Goal: Task Accomplishment & Management: Use online tool/utility

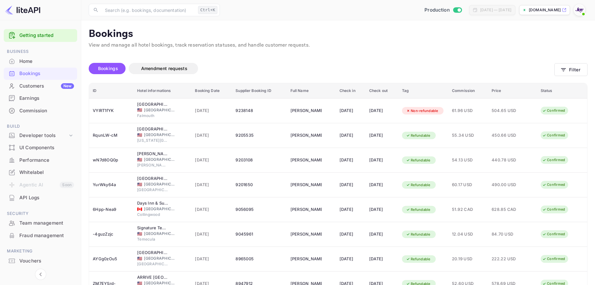
drag, startPoint x: 242, startPoint y: 57, endPoint x: 239, endPoint y: 59, distance: 3.8
click at [242, 57] on div "Bookings Amendment requests" at bounding box center [322, 70] width 466 height 26
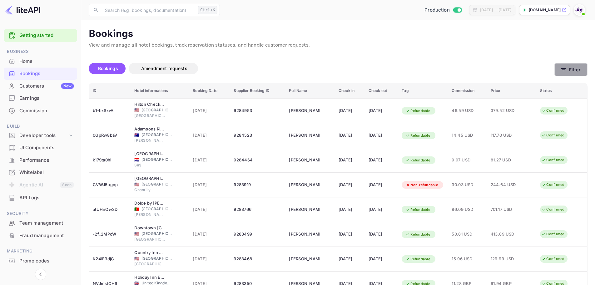
click at [572, 73] on button "Filter" at bounding box center [570, 69] width 33 height 13
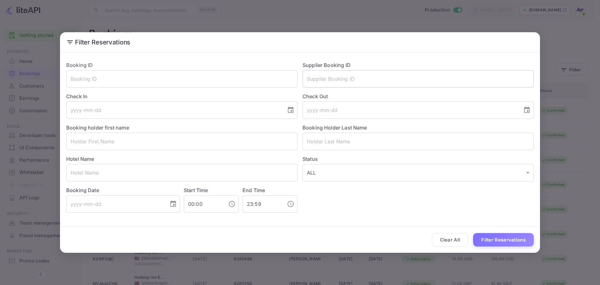
click at [344, 82] on input "text" at bounding box center [417, 78] width 231 height 17
paste input "8784817"
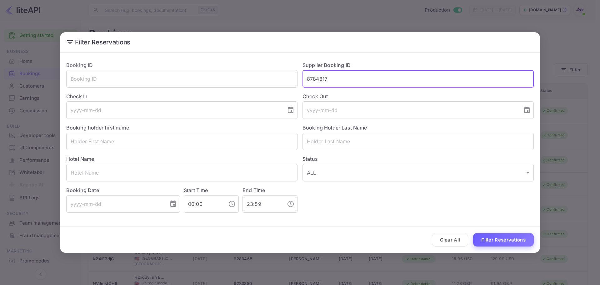
type input "8784817"
click at [493, 237] on button "Filter Reservations" at bounding box center [503, 239] width 61 height 13
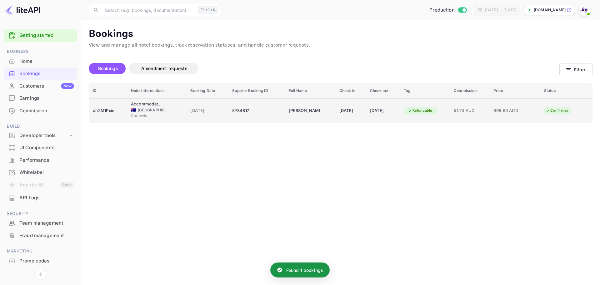
click at [206, 102] on td "08 Aug 2025" at bounding box center [207, 110] width 42 height 25
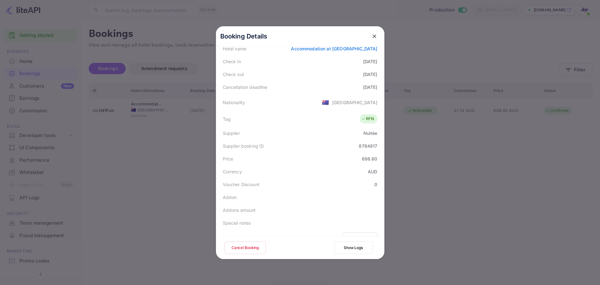
scroll to position [139, 0]
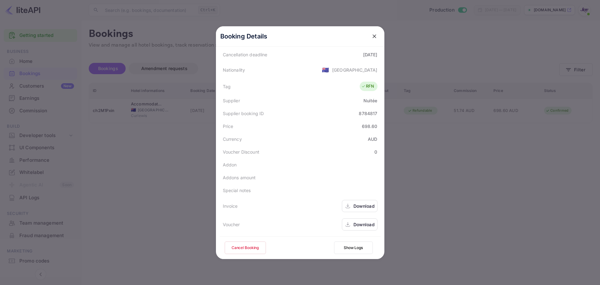
click at [366, 225] on div "Download" at bounding box center [363, 224] width 21 height 7
click at [361, 202] on div "Download" at bounding box center [360, 206] width 36 height 12
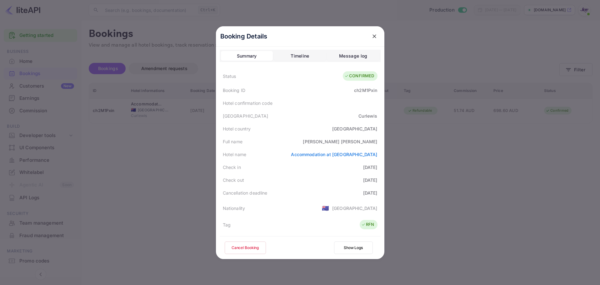
scroll to position [0, 0]
click at [347, 142] on div "Maryann Tiernan" at bounding box center [340, 142] width 74 height 7
copy div "Maryann Tiernan"
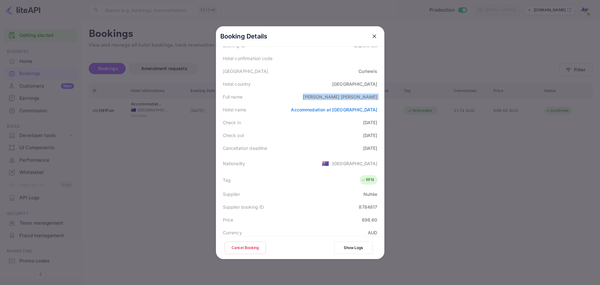
scroll to position [139, 0]
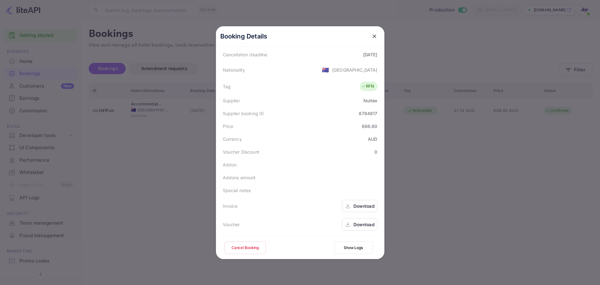
click at [466, 219] on div at bounding box center [300, 142] width 600 height 285
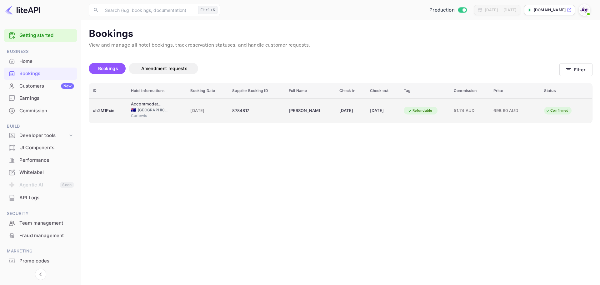
click at [543, 113] on td "Confirmed" at bounding box center [566, 110] width 52 height 24
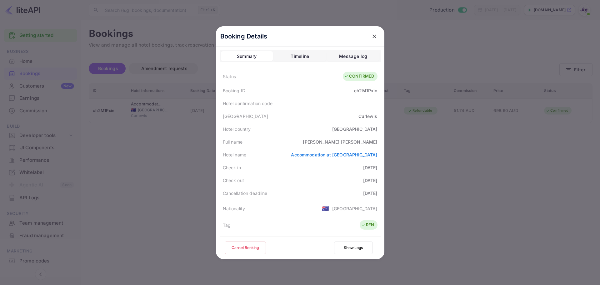
scroll to position [0, 0]
click at [375, 35] on button "close" at bounding box center [374, 36] width 11 height 11
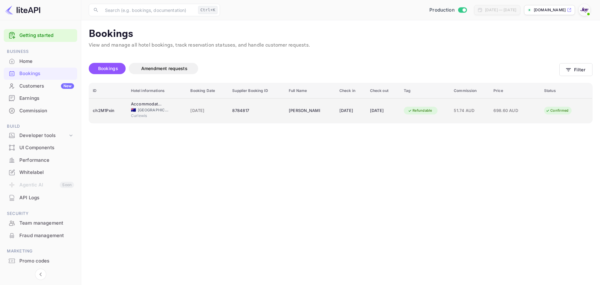
click at [169, 109] on div "🇦🇺 Australia" at bounding box center [157, 110] width 52 height 6
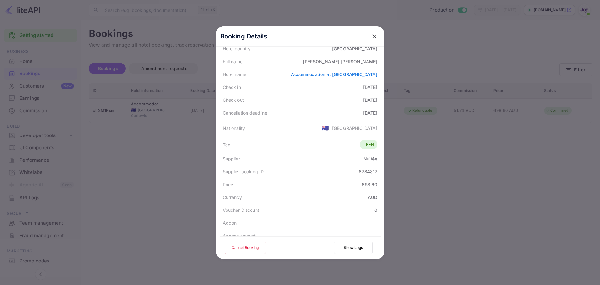
scroll to position [94, 0]
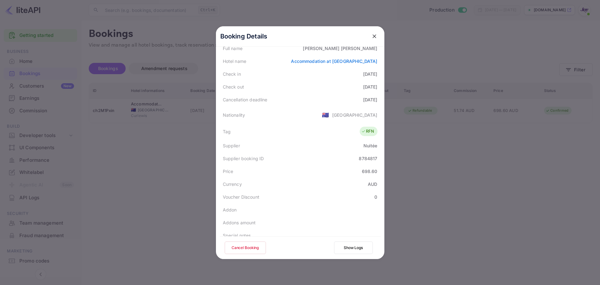
click at [364, 157] on div "8784817" at bounding box center [368, 158] width 18 height 7
copy div "8784817"
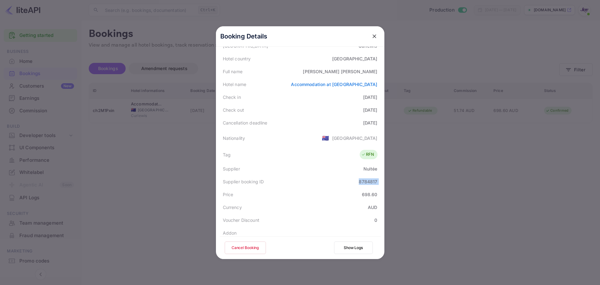
scroll to position [31, 0]
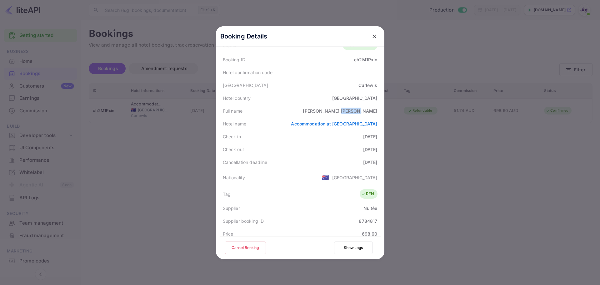
drag, startPoint x: 359, startPoint y: 109, endPoint x: 382, endPoint y: 112, distance: 23.5
click at [382, 112] on div "Booking Details Summary Timeline Message log Status CONFIRMED Booking ID ch2M1P…" at bounding box center [300, 142] width 168 height 232
copy div "Tiernan"
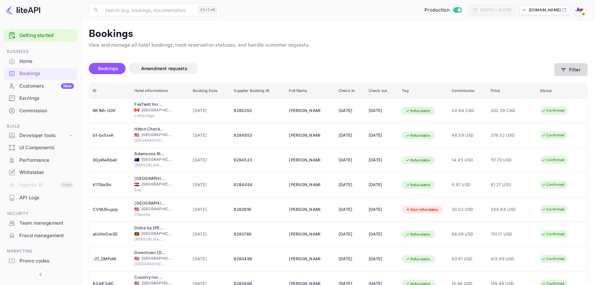
click at [580, 66] on button "Filter" at bounding box center [570, 69] width 33 height 13
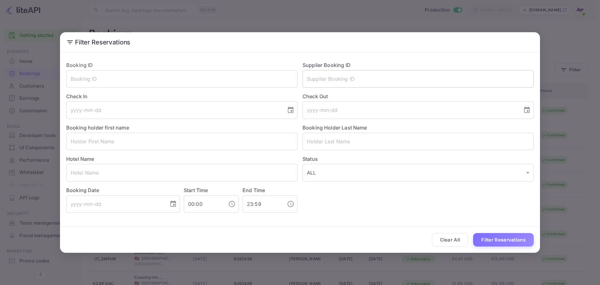
click at [357, 77] on input "text" at bounding box center [417, 78] width 231 height 17
paste input "8784817"
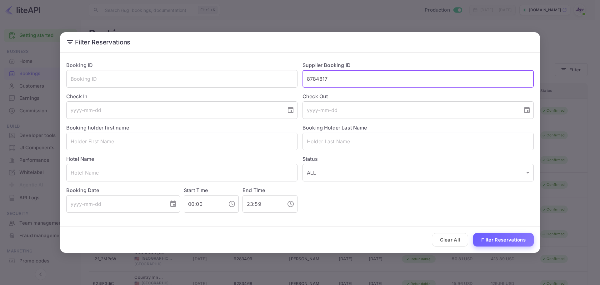
type input "8784817"
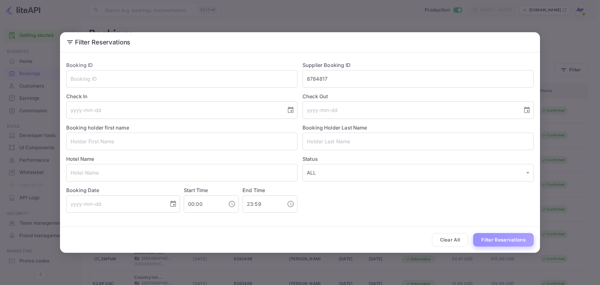
drag, startPoint x: 498, startPoint y: 237, endPoint x: 496, endPoint y: 232, distance: 5.3
click at [499, 237] on button "Filter Reservations" at bounding box center [503, 239] width 61 height 13
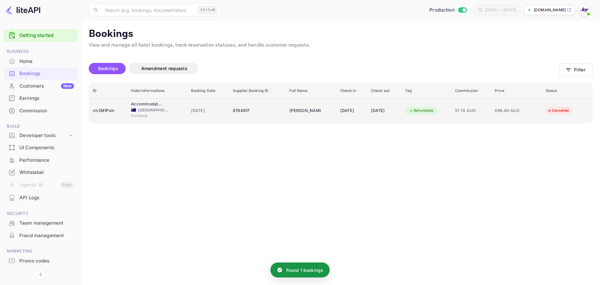
click at [123, 110] on td "ch2M1Pxin" at bounding box center [108, 110] width 38 height 25
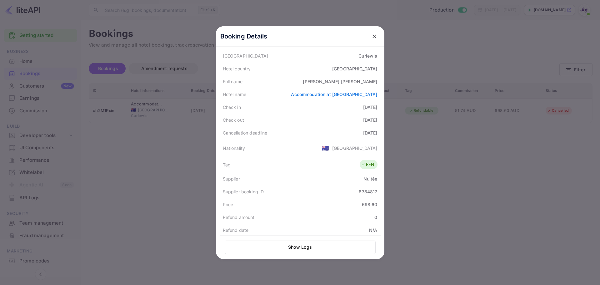
scroll to position [141, 0]
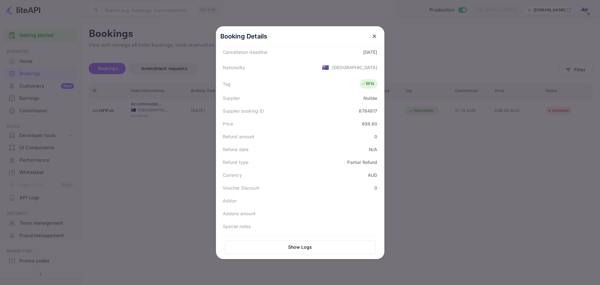
click at [147, 171] on div at bounding box center [300, 142] width 600 height 285
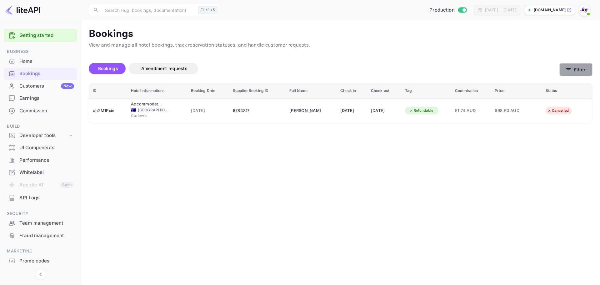
click at [576, 71] on button "Filter" at bounding box center [575, 69] width 33 height 13
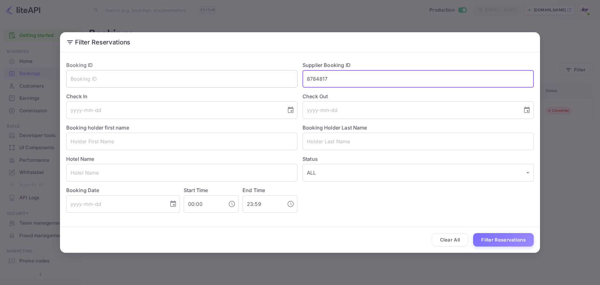
drag, startPoint x: 345, startPoint y: 81, endPoint x: 252, endPoint y: 78, distance: 92.8
click at [255, 76] on div "Booking ID ​ Supplier Booking ID 8784817 ​ Check In ​ Check Out ​ Booking holde…" at bounding box center [297, 134] width 472 height 156
click at [121, 145] on input "text" at bounding box center [181, 140] width 231 height 17
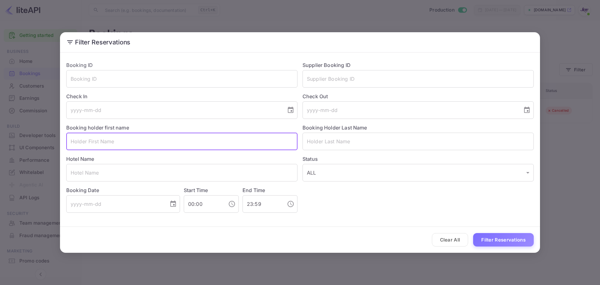
paste input "April Alfaro"
drag, startPoint x: 103, startPoint y: 139, endPoint x: 85, endPoint y: 137, distance: 18.2
click at [85, 137] on input "April Alfaro" at bounding box center [181, 140] width 231 height 17
type input "April"
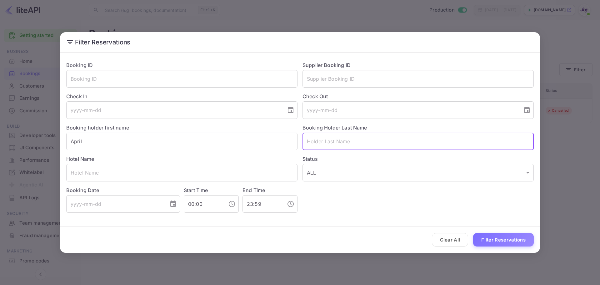
click at [324, 142] on input "text" at bounding box center [417, 140] width 231 height 17
paste input "Alfaro"
type input "Alfaro"
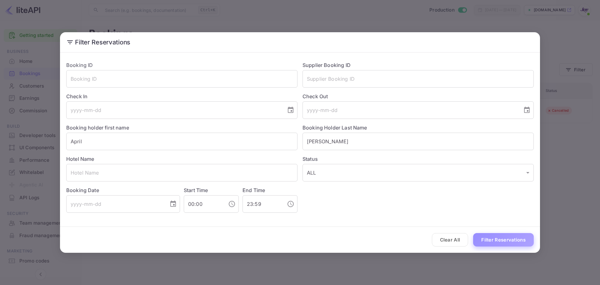
click at [507, 239] on button "Filter Reservations" at bounding box center [503, 239] width 61 height 13
